Goal: Information Seeking & Learning: Learn about a topic

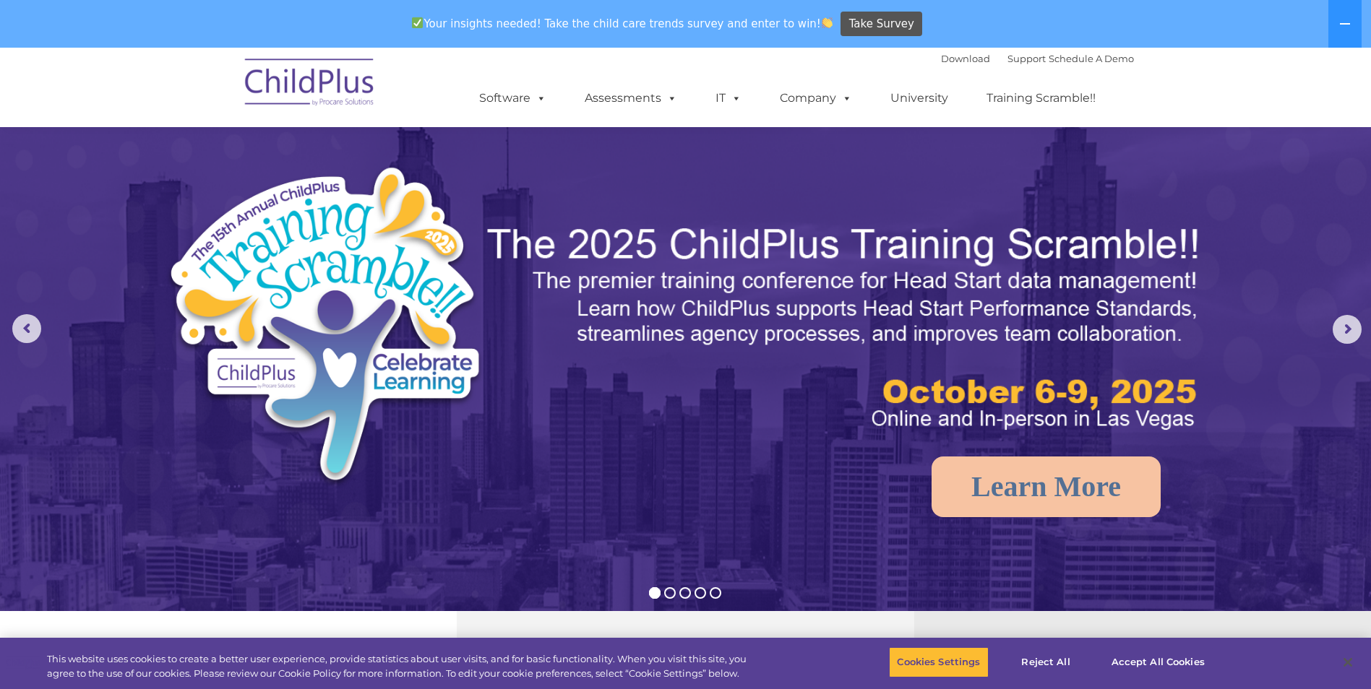
scroll to position [279, 0]
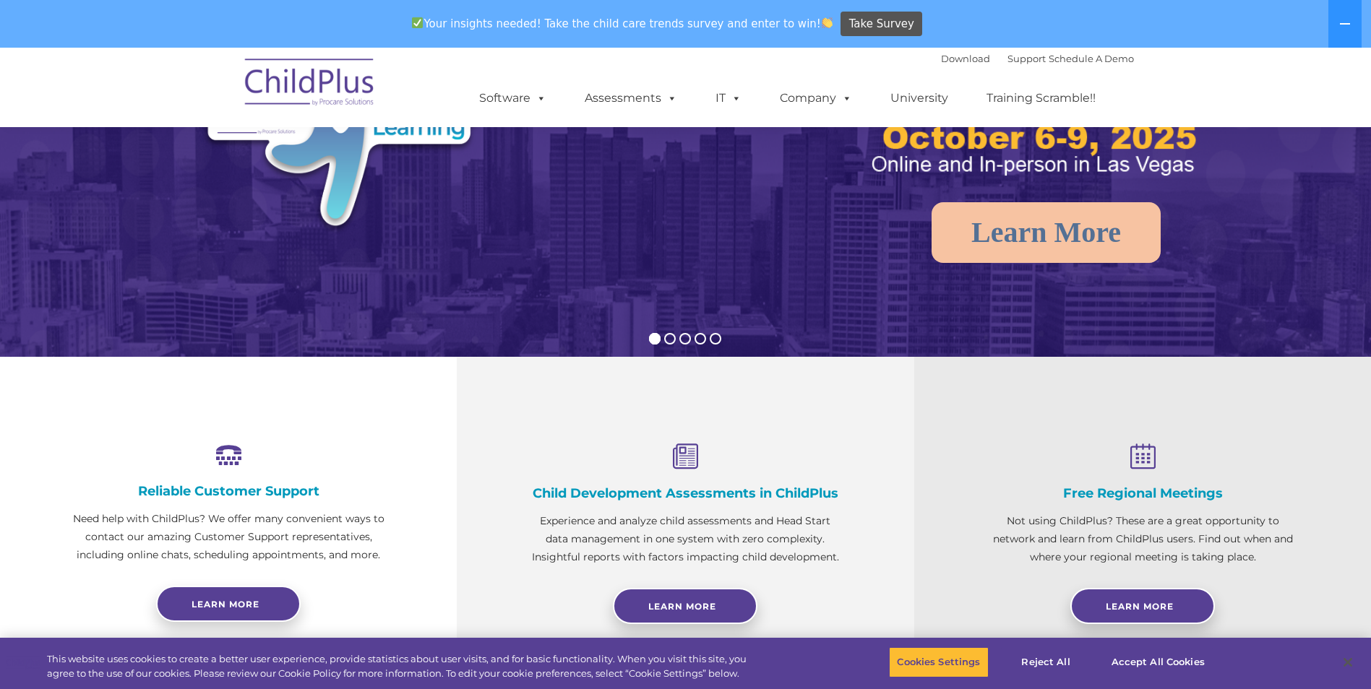
select select "MEDIUM"
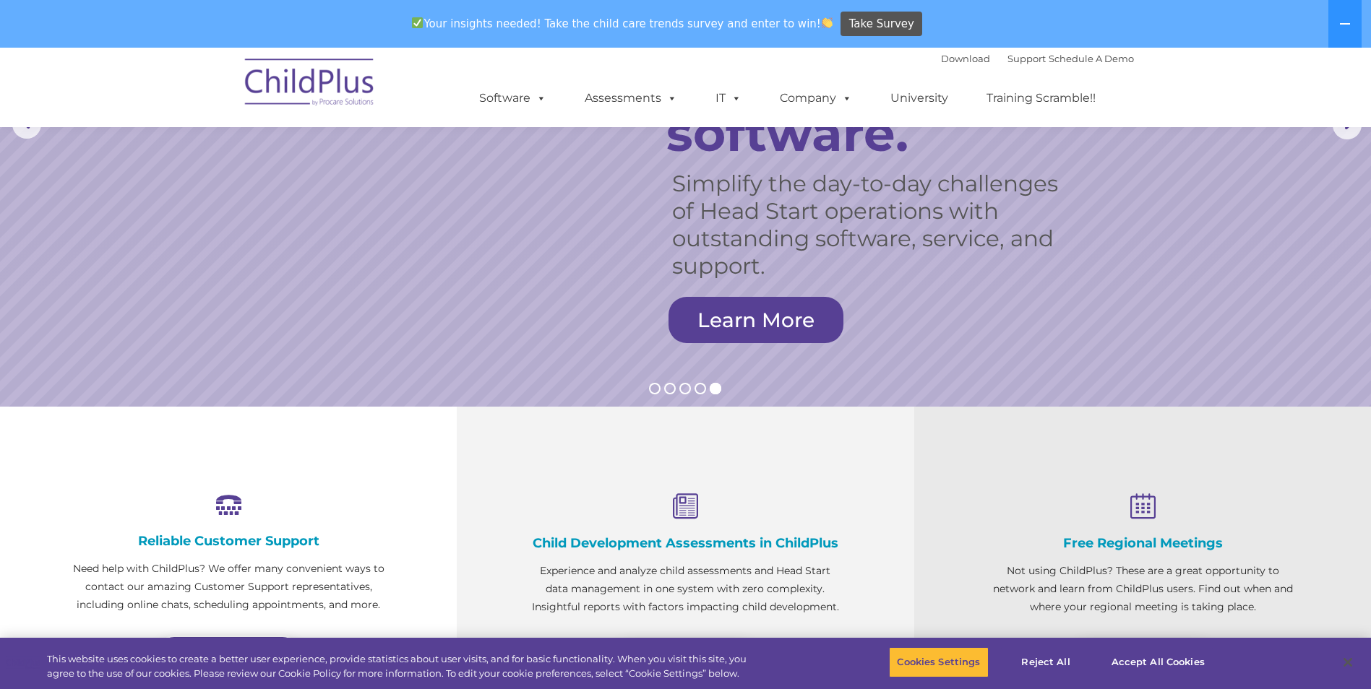
scroll to position [0, 0]
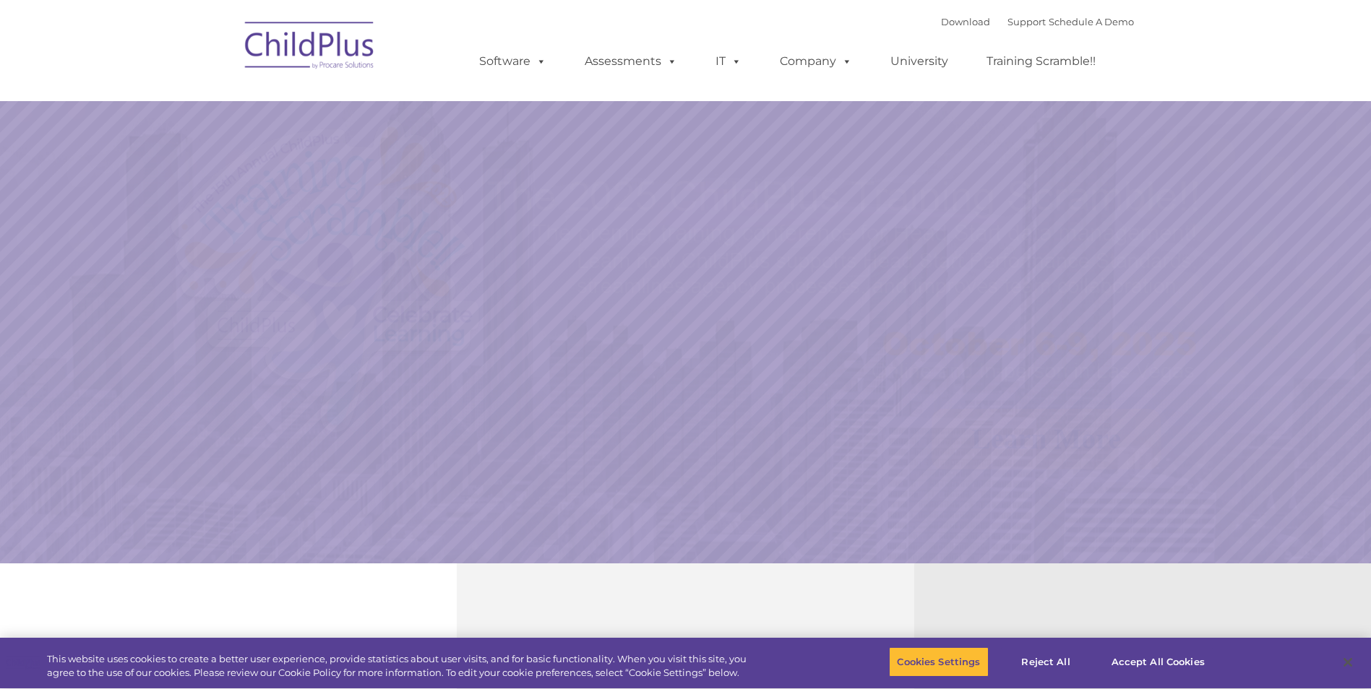
select select "MEDIUM"
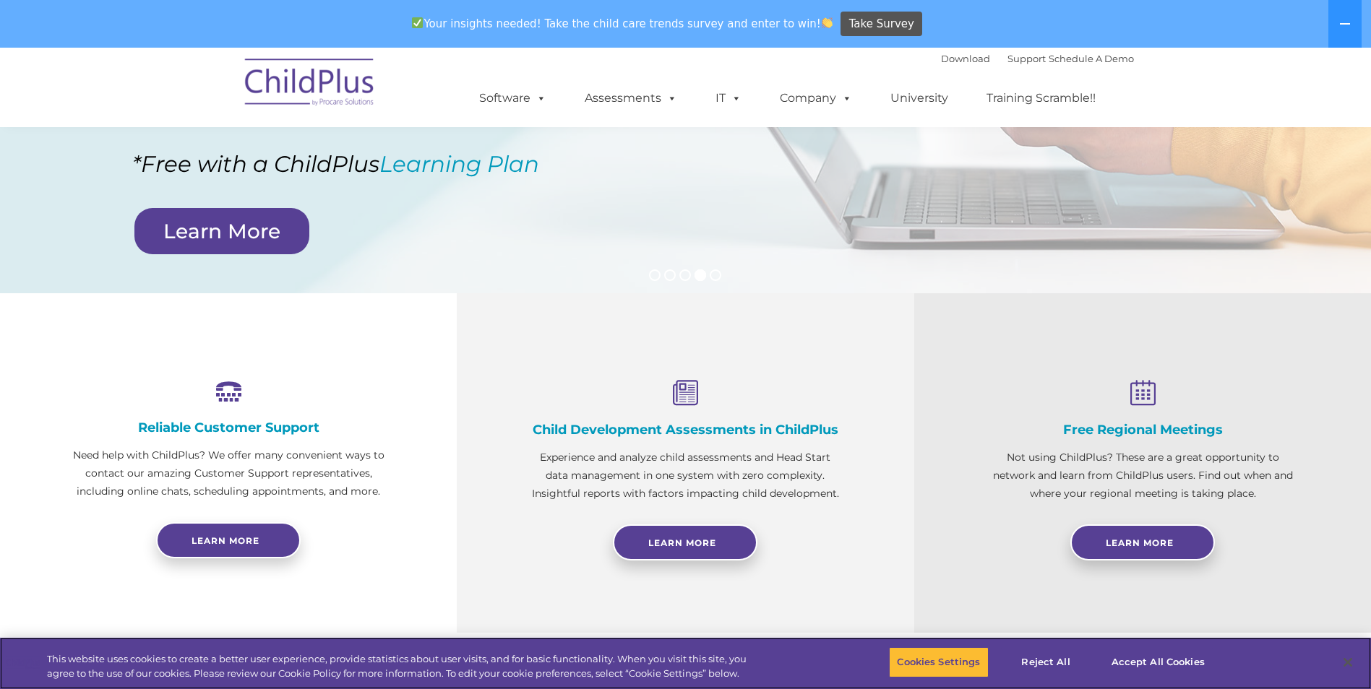
scroll to position [315, 0]
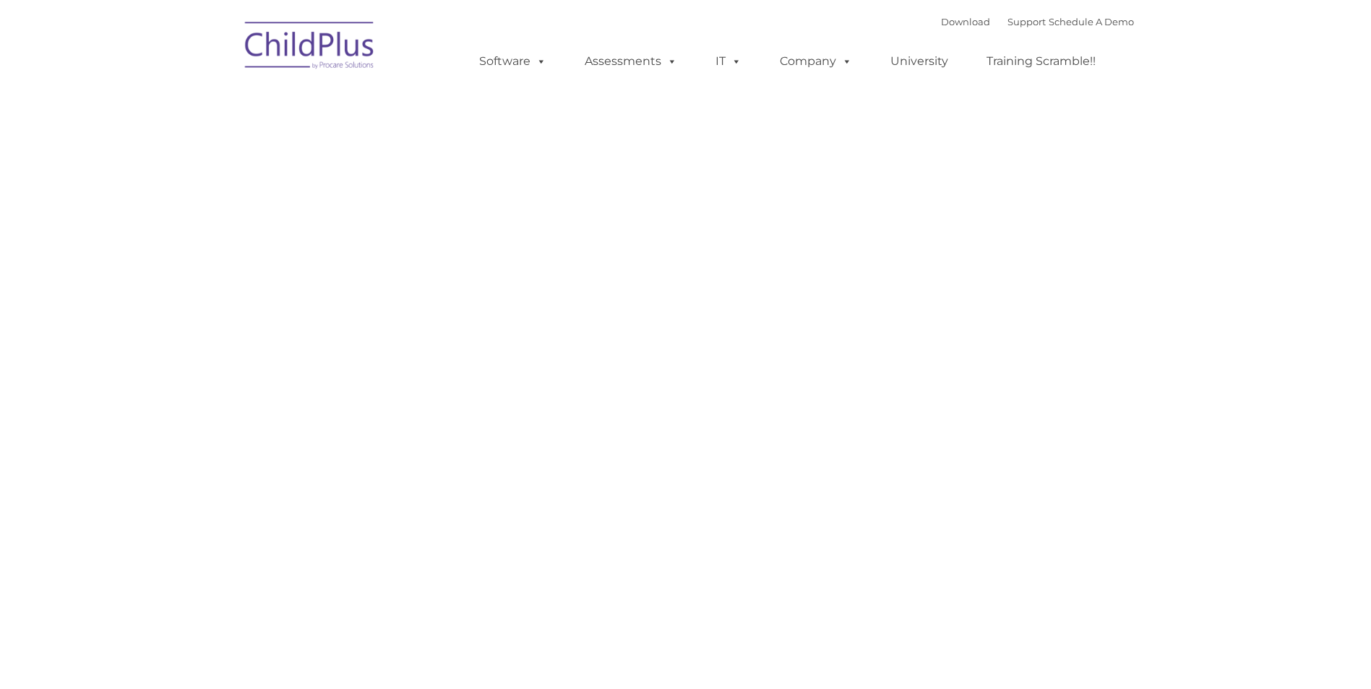
type input ""
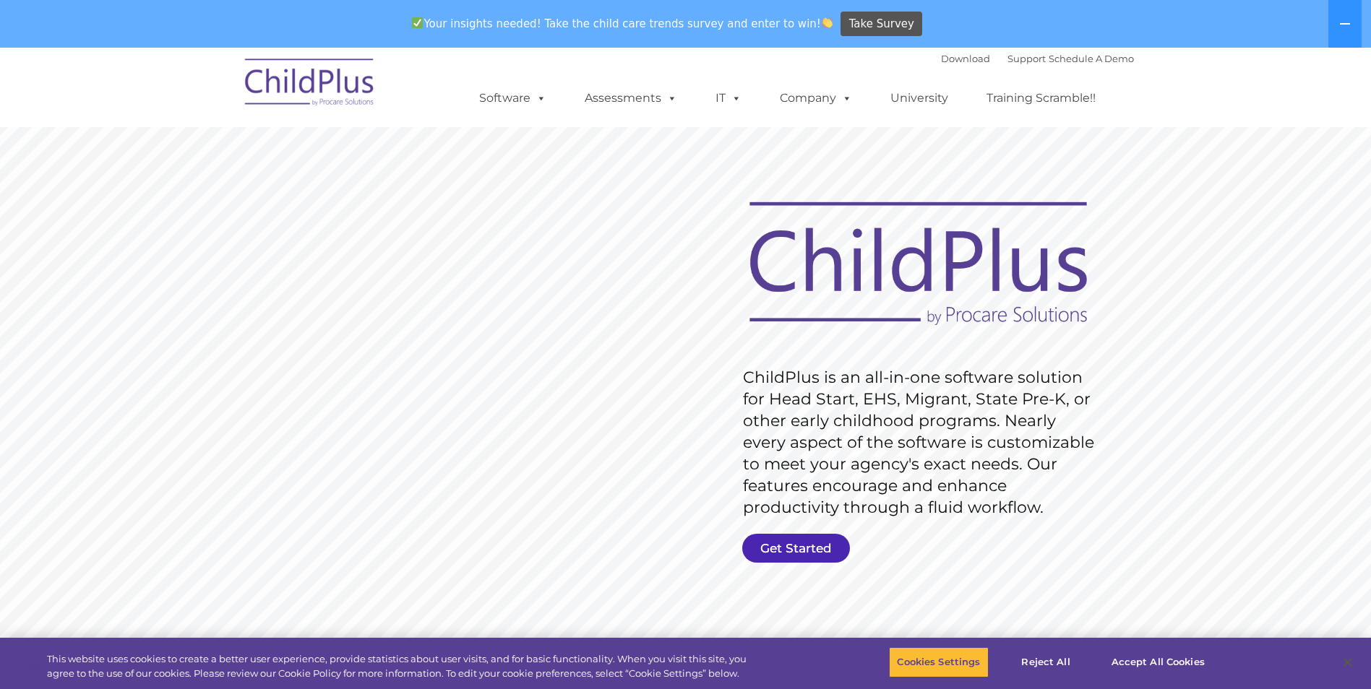
click at [778, 538] on link "Get Started" at bounding box center [796, 548] width 108 height 29
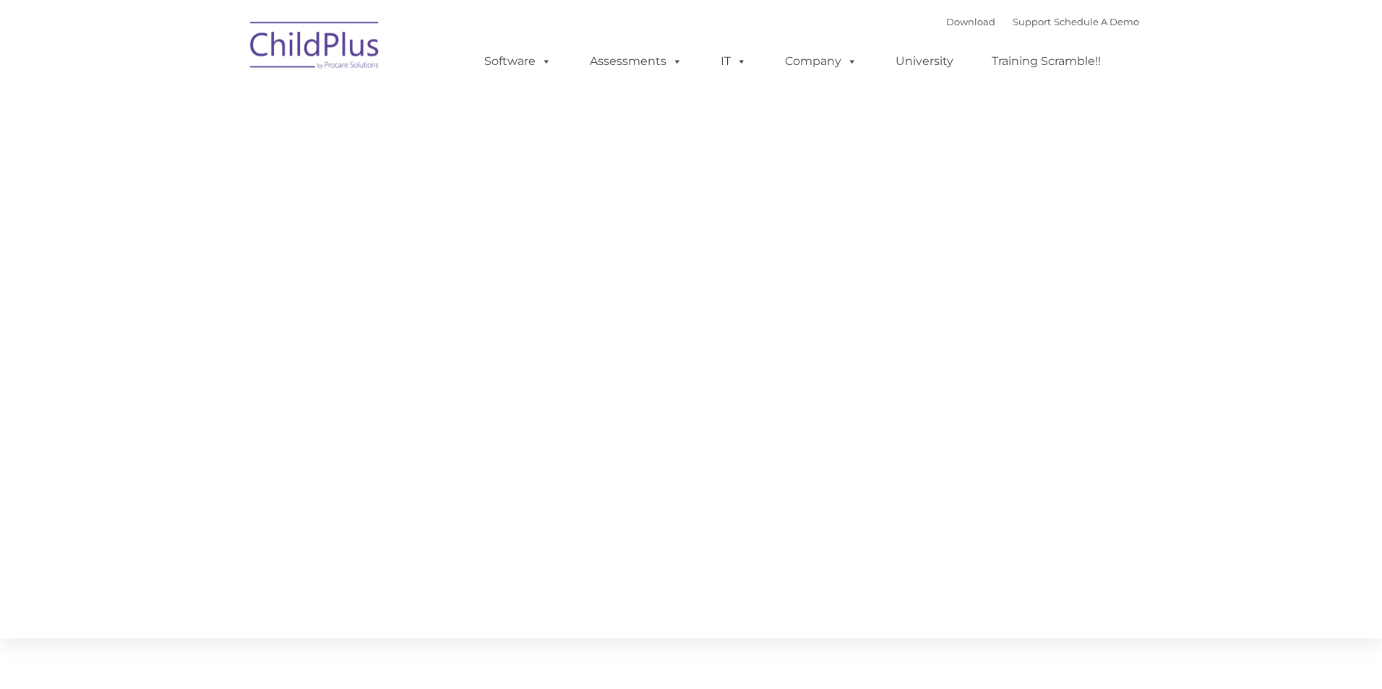
type input ""
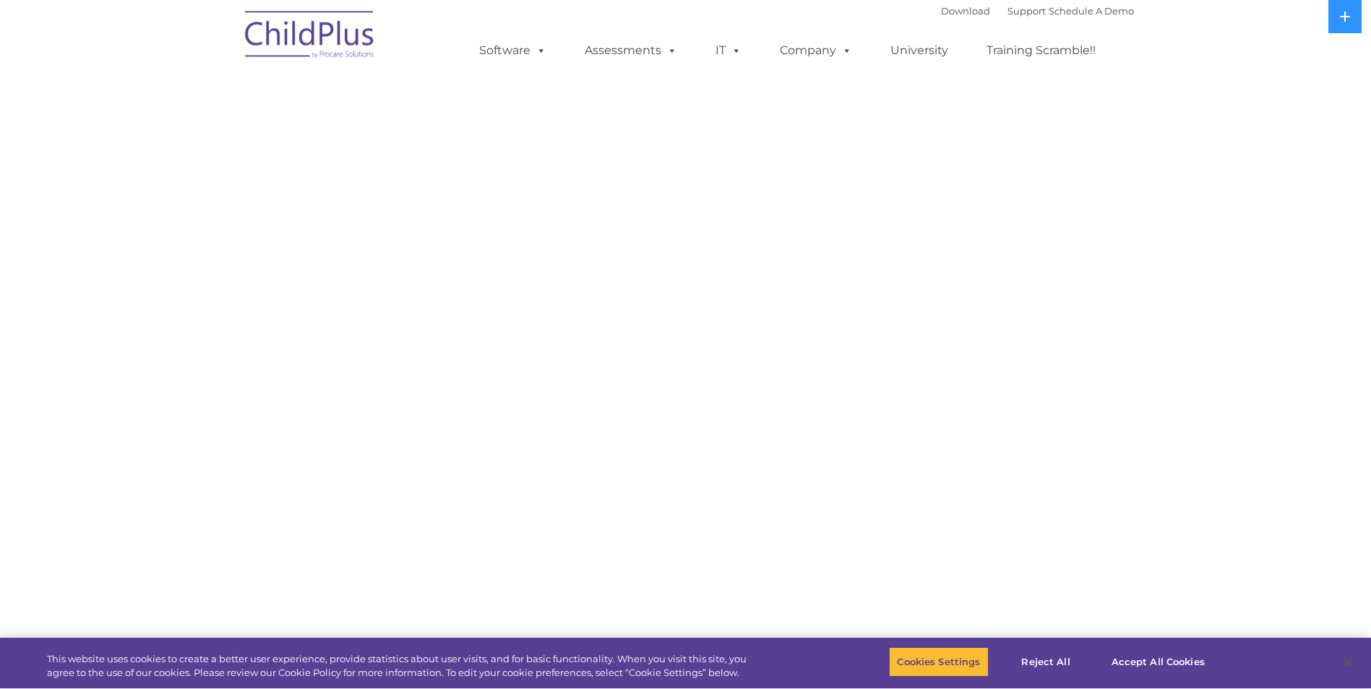
select select "MEDIUM"
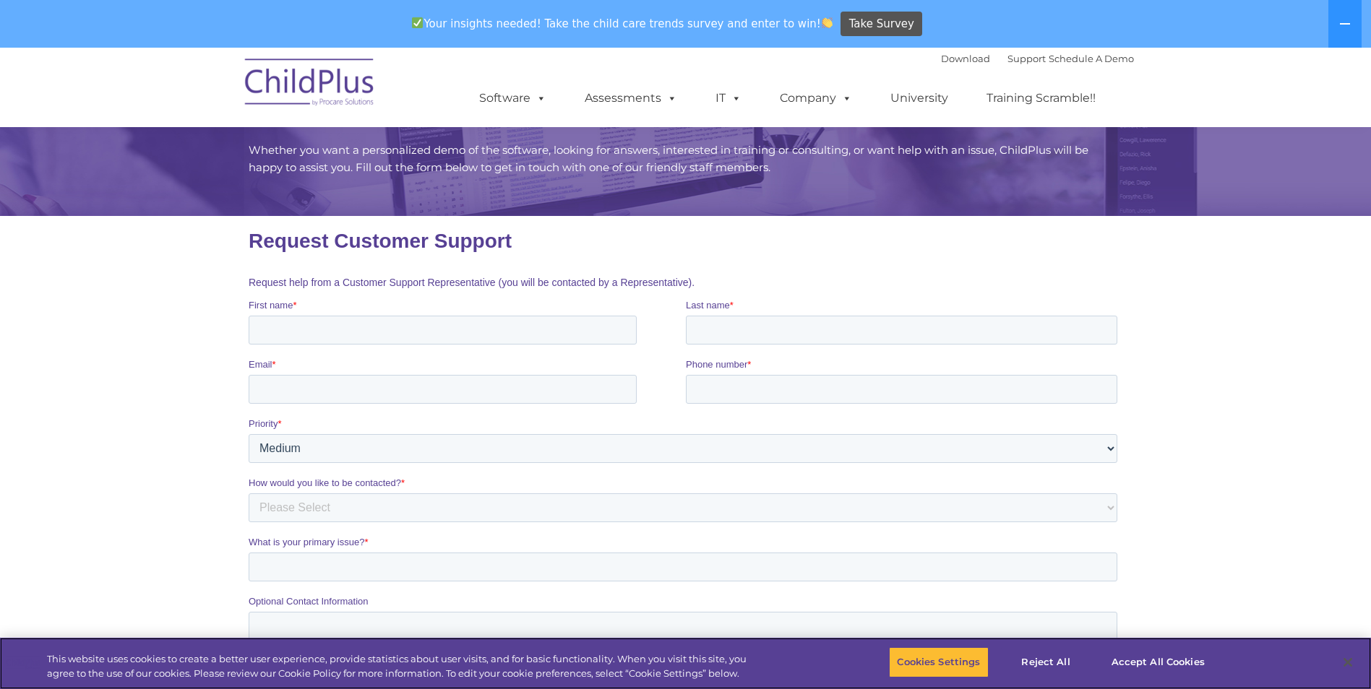
scroll to position [145, 0]
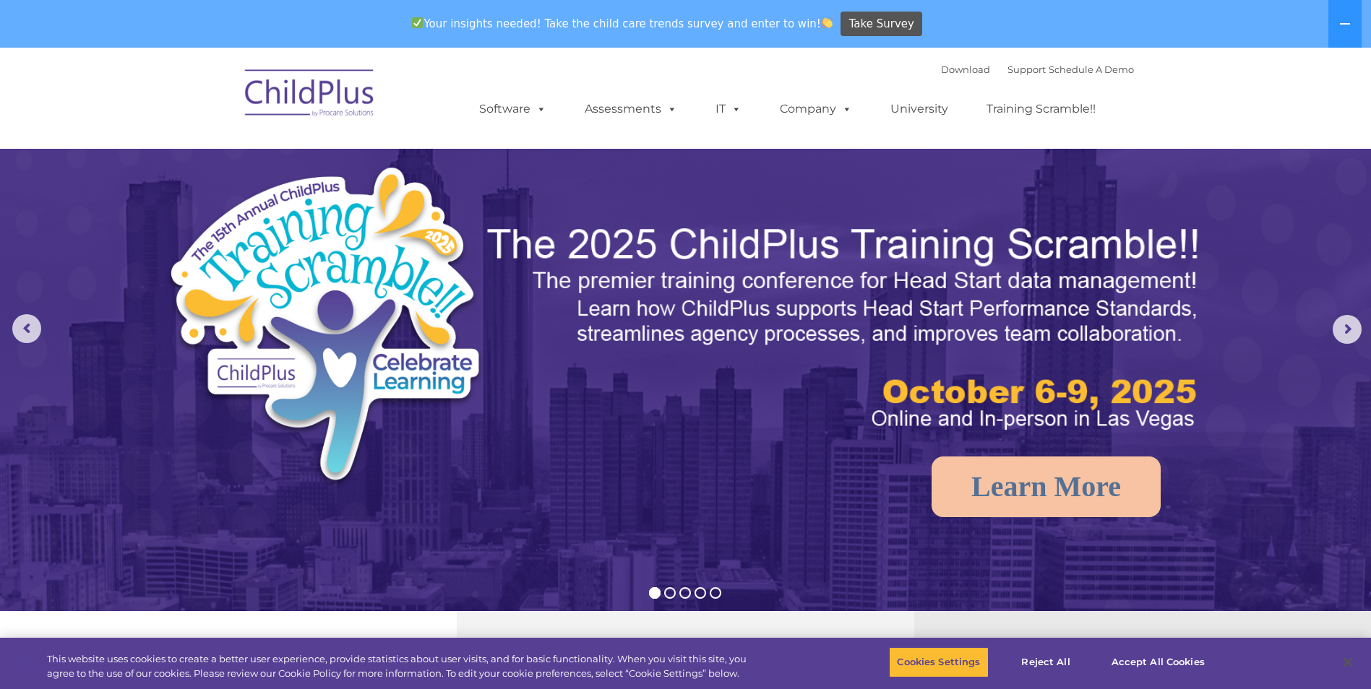
scroll to position [275, 0]
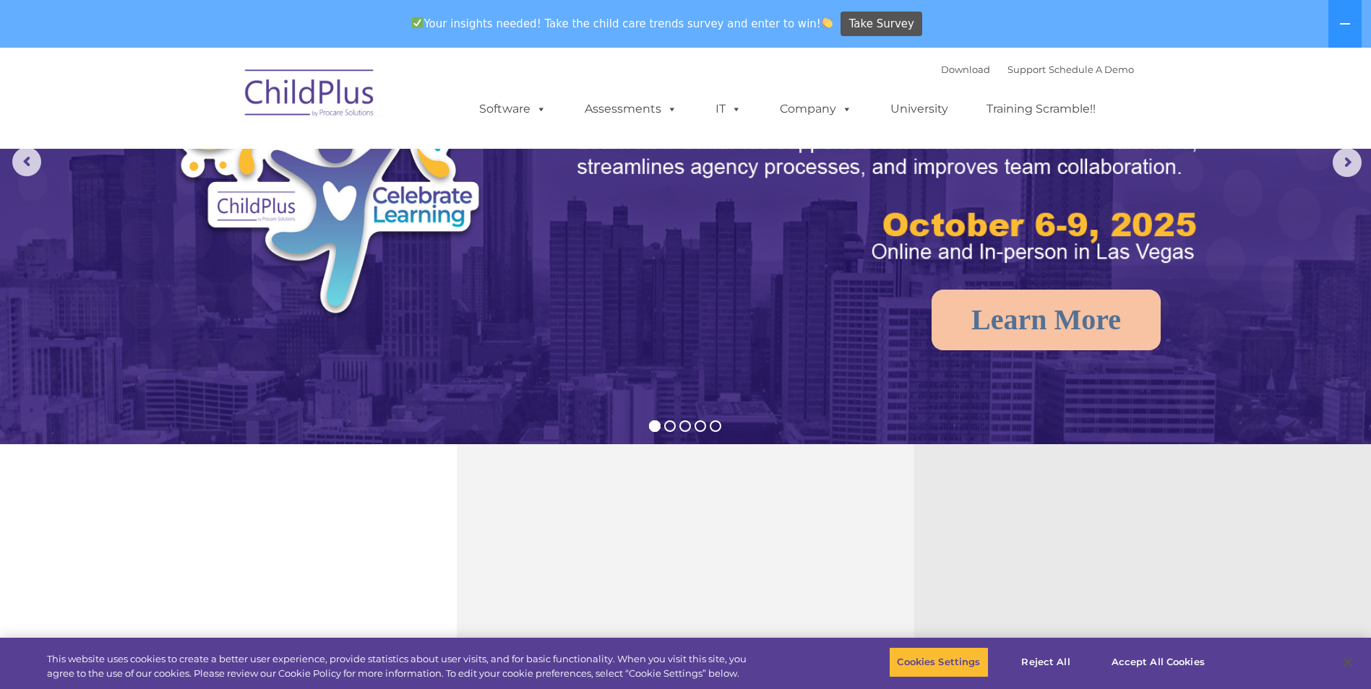
select select "MEDIUM"
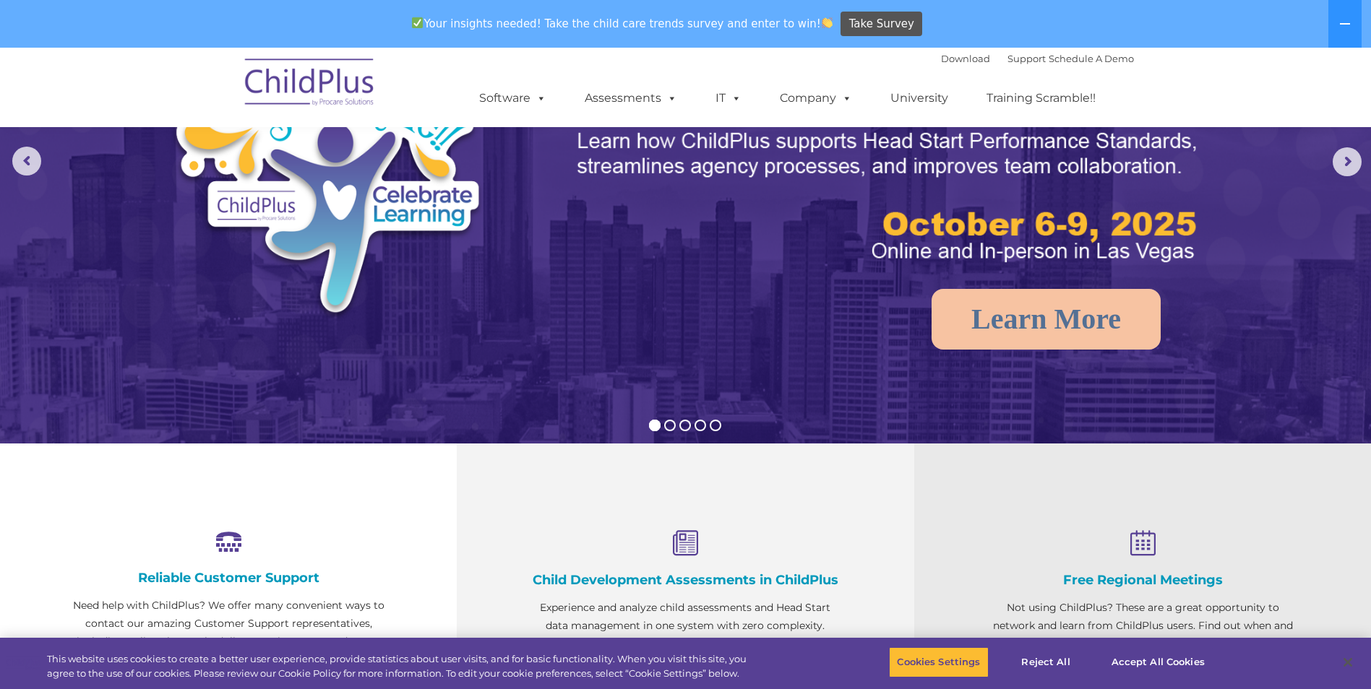
scroll to position [0, 0]
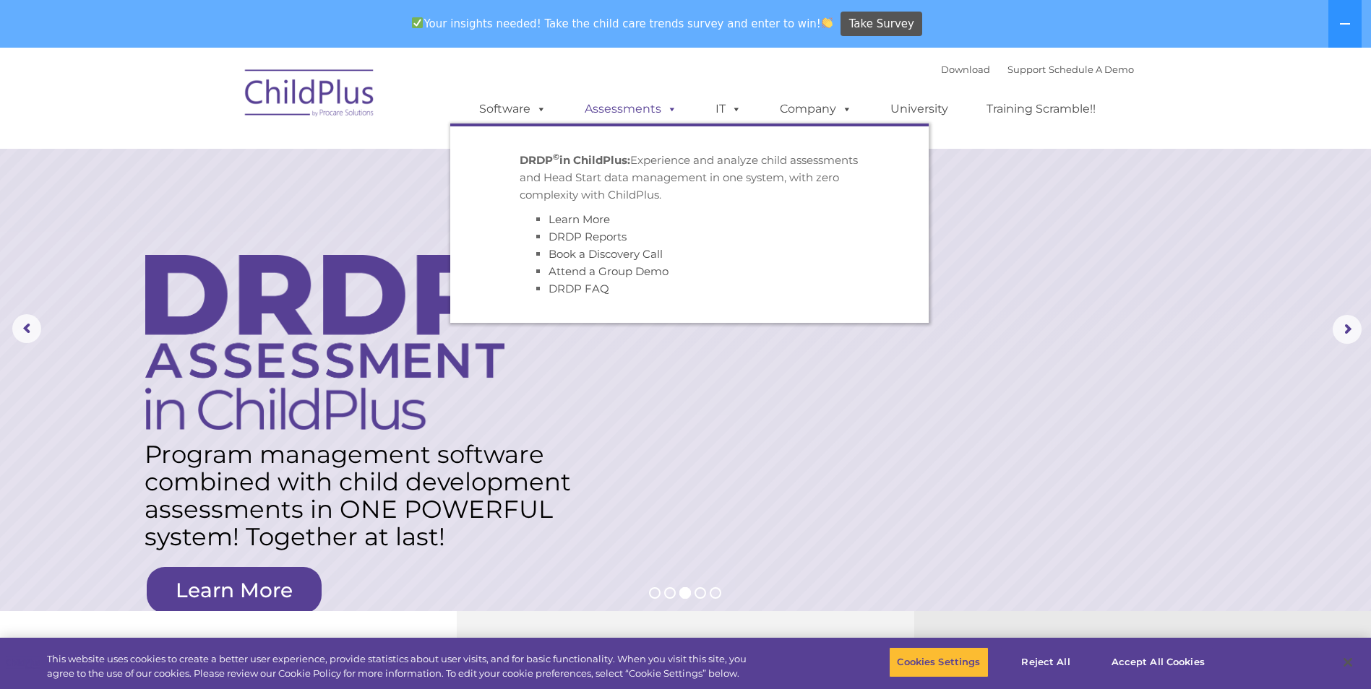
click at [628, 107] on link "Assessments" at bounding box center [630, 109] width 121 height 29
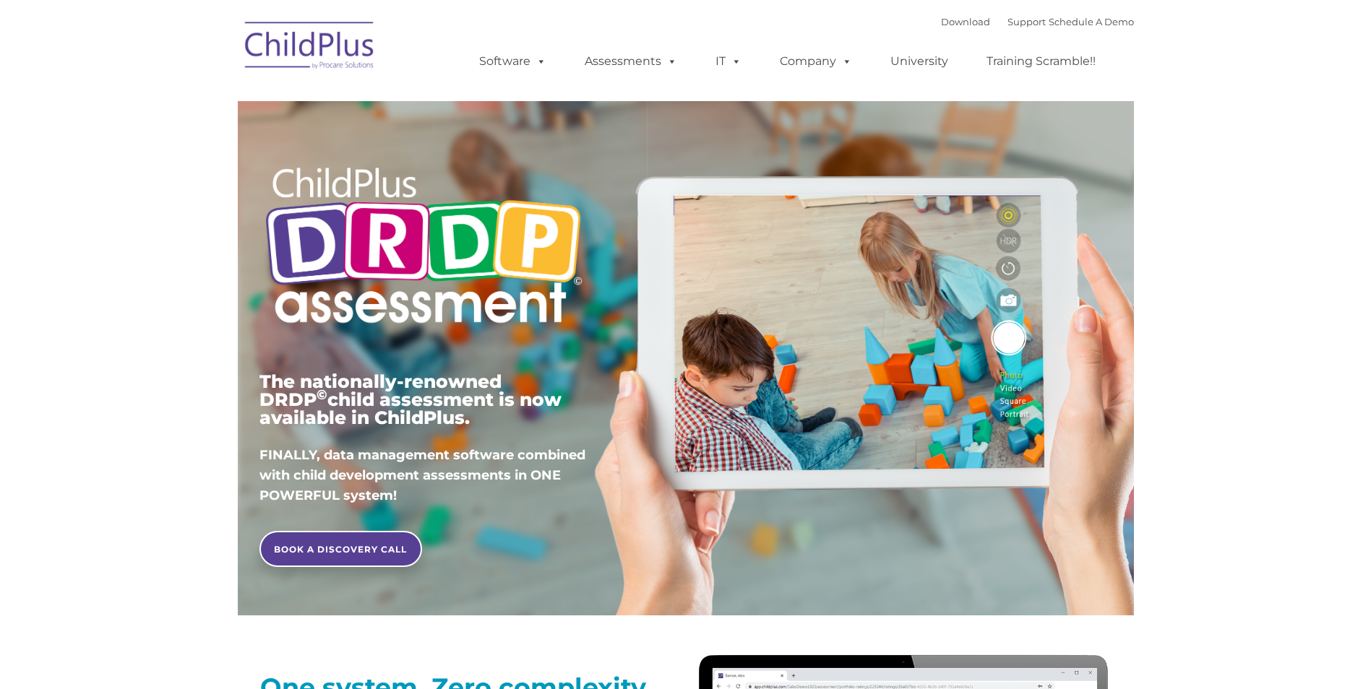
type input ""
